Goal: Navigation & Orientation: Find specific page/section

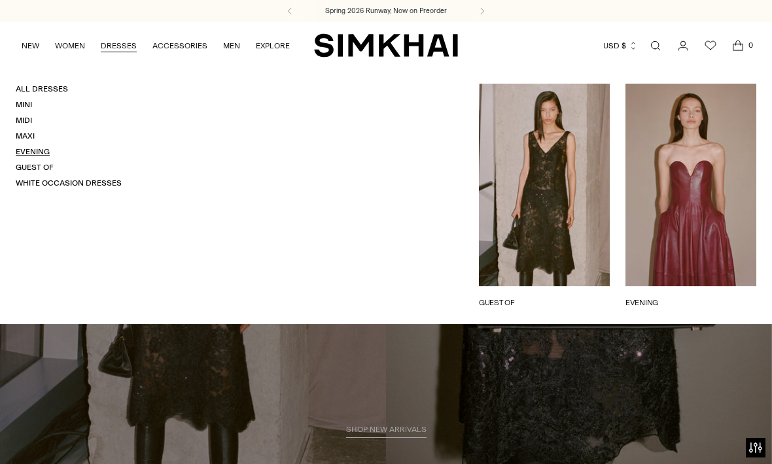
click at [44, 147] on link "Evening" at bounding box center [33, 151] width 34 height 9
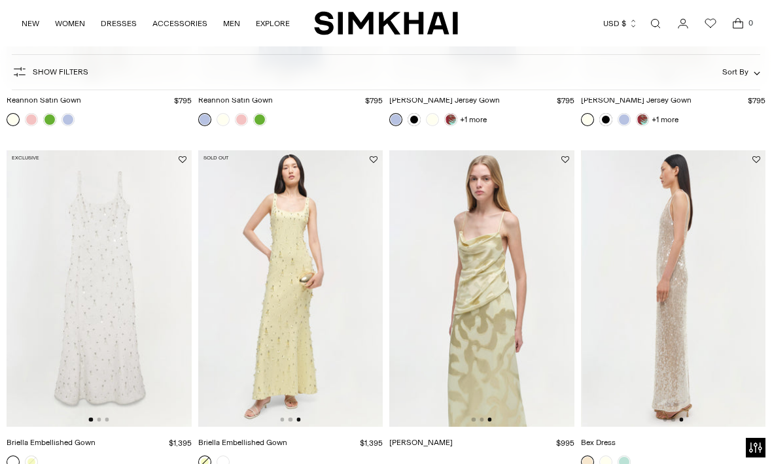
scroll to position [0, 370]
click at [623, 464] on link at bounding box center [623, 462] width 13 height 13
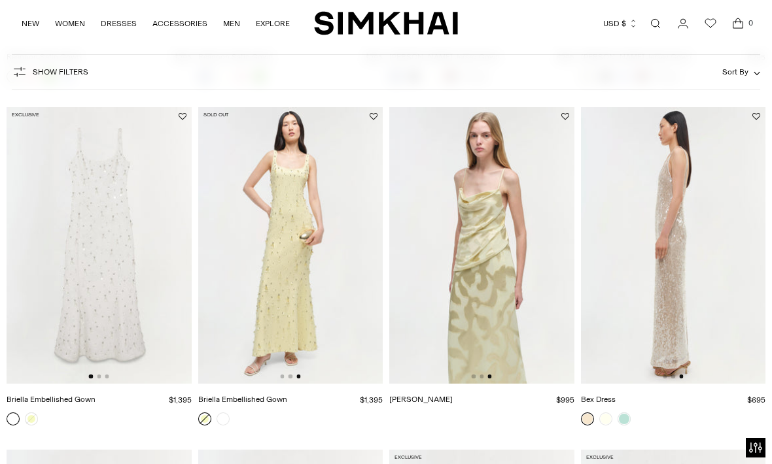
click at [519, 204] on img at bounding box center [481, 245] width 185 height 277
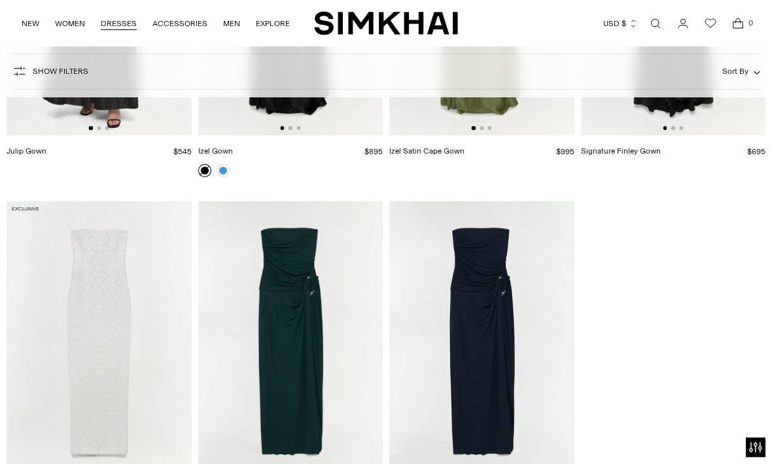
scroll to position [3400, 0]
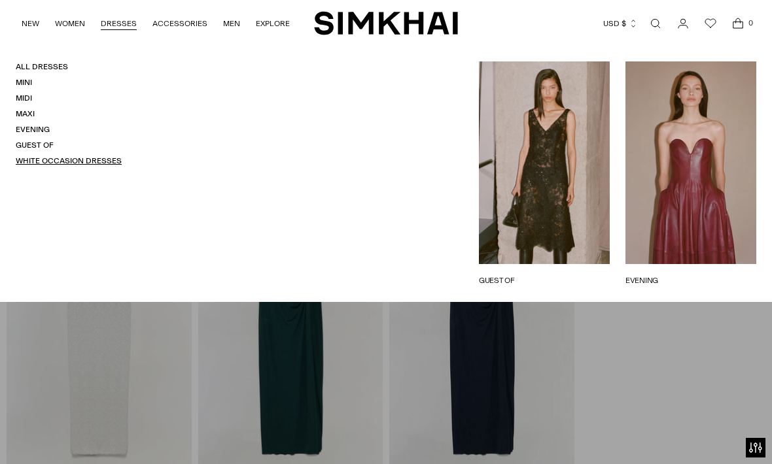
click at [107, 158] on link "White Occasion Dresses" at bounding box center [69, 160] width 106 height 9
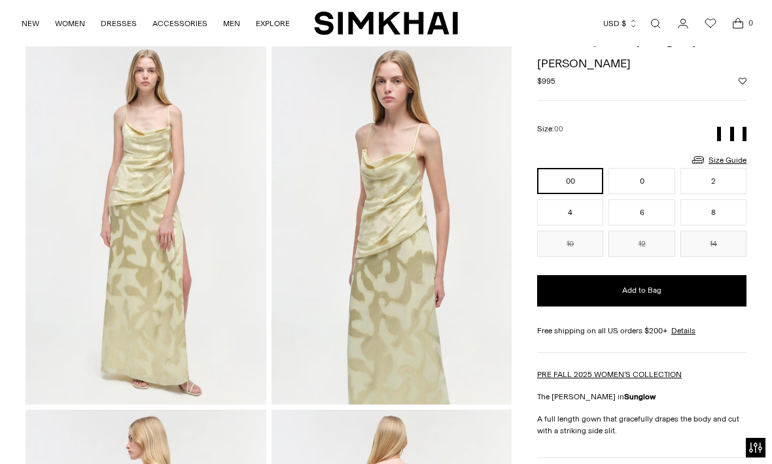
scroll to position [50, 0]
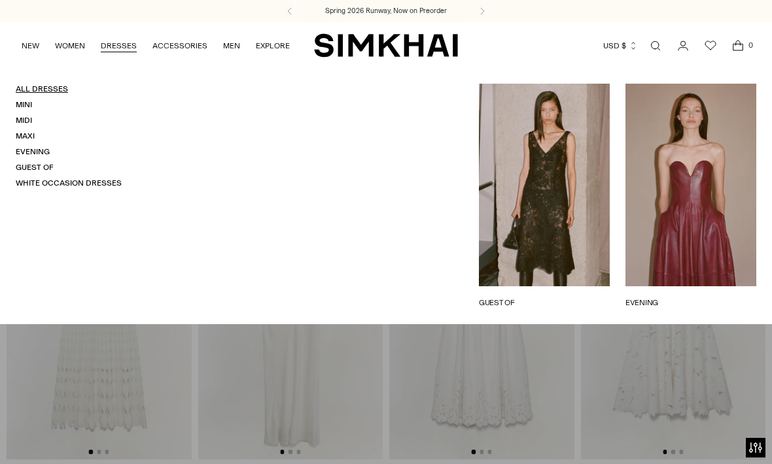
click at [55, 87] on link "All Dresses" at bounding box center [42, 88] width 52 height 9
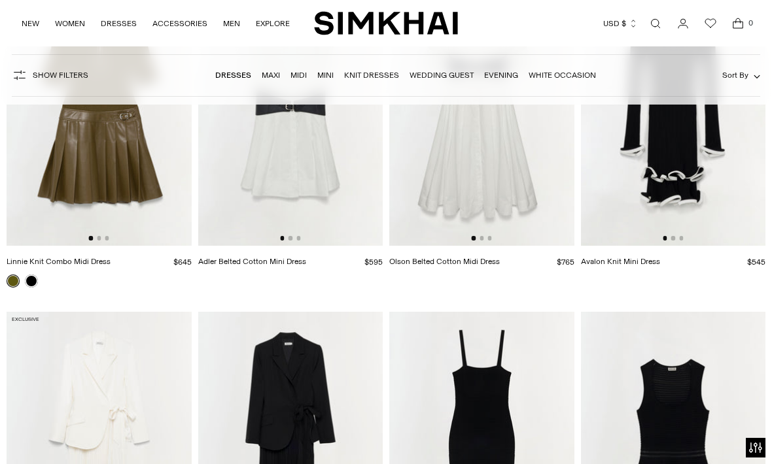
scroll to position [3976, 0]
